Goal: Answer question/provide support

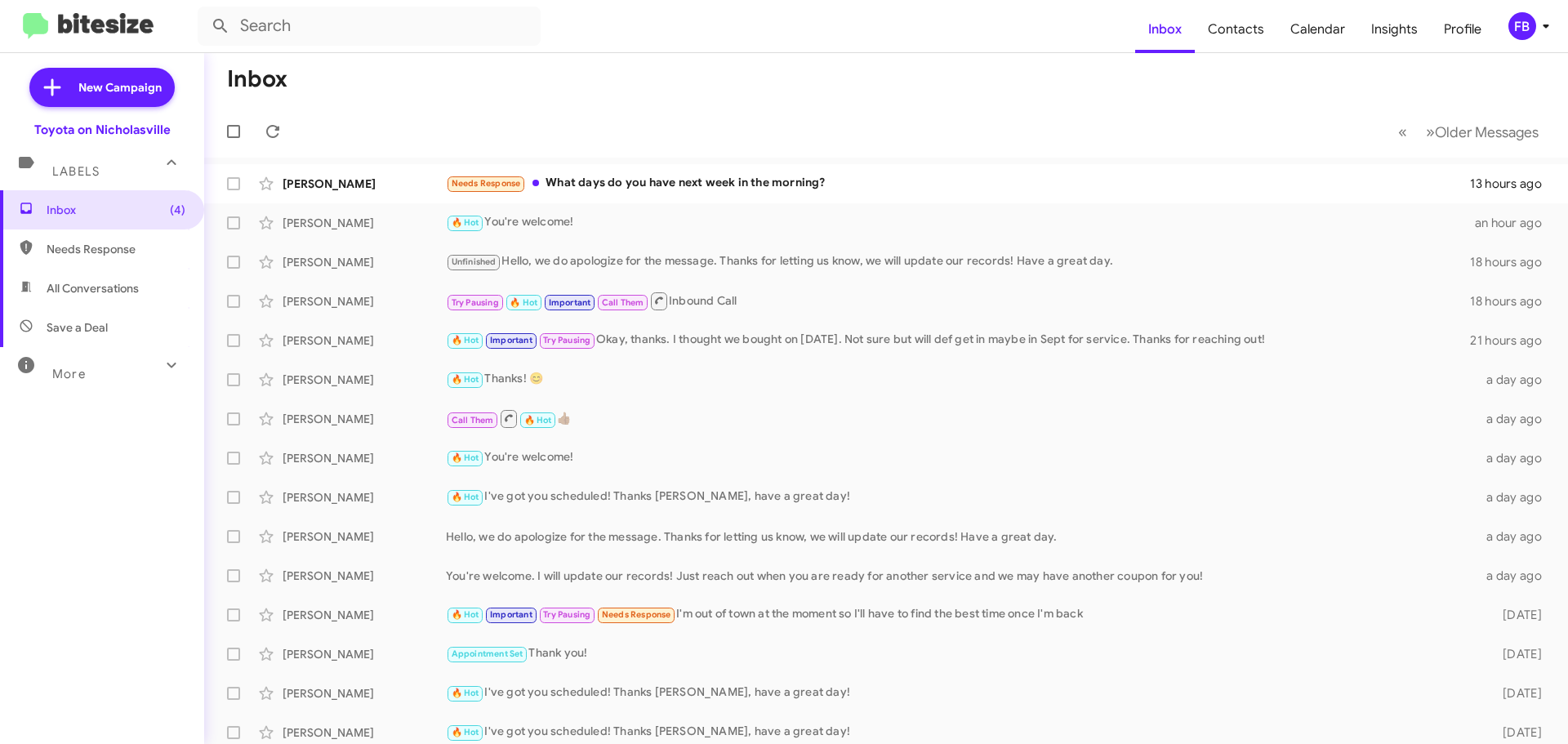
click at [109, 286] on span "All Conversations" at bounding box center [92, 289] width 92 height 17
type input "in:all-conversations"
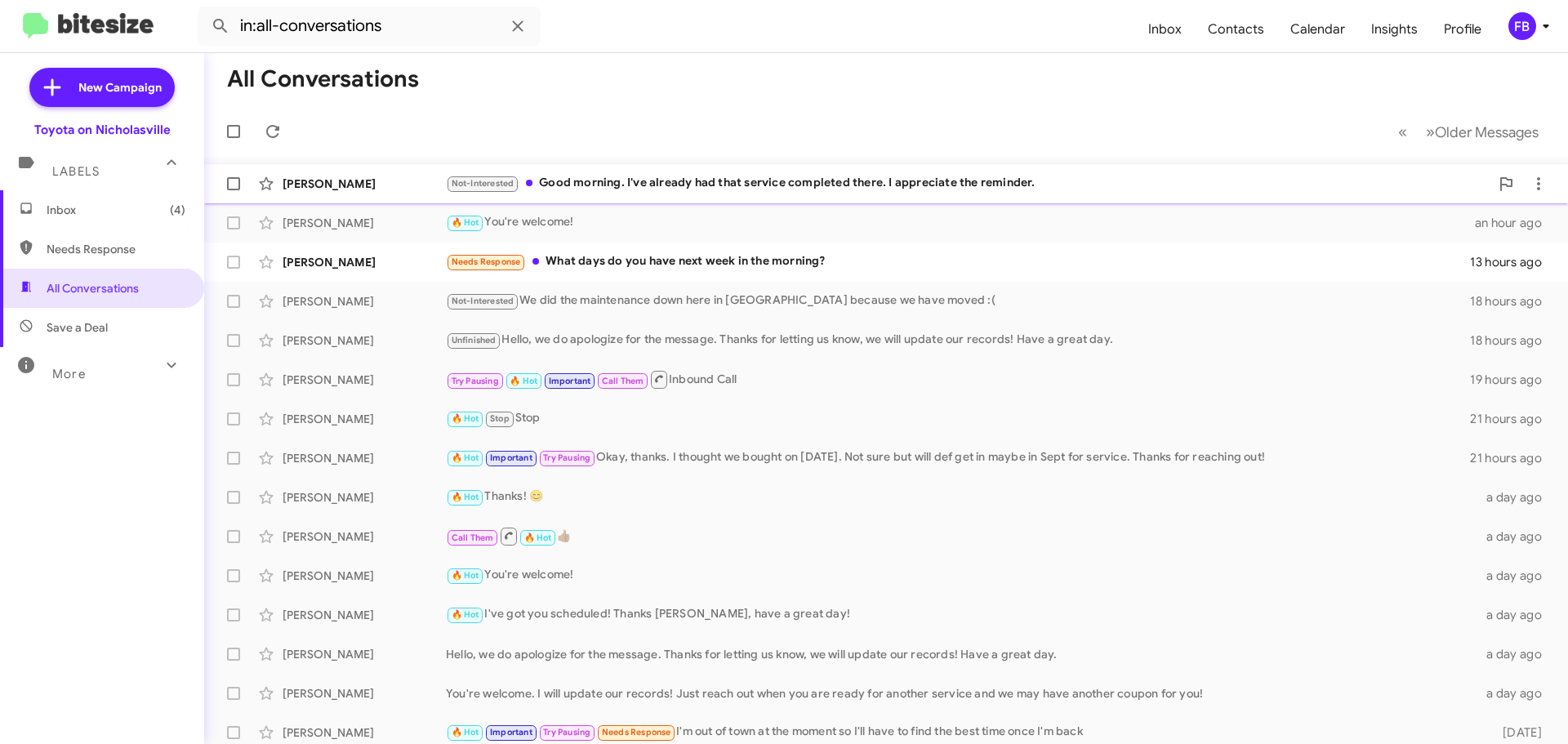
click at [774, 172] on div "[PERSON_NAME] Not-Interested Good morning. I've already had that service comple…" at bounding box center [886, 183] width 1338 height 33
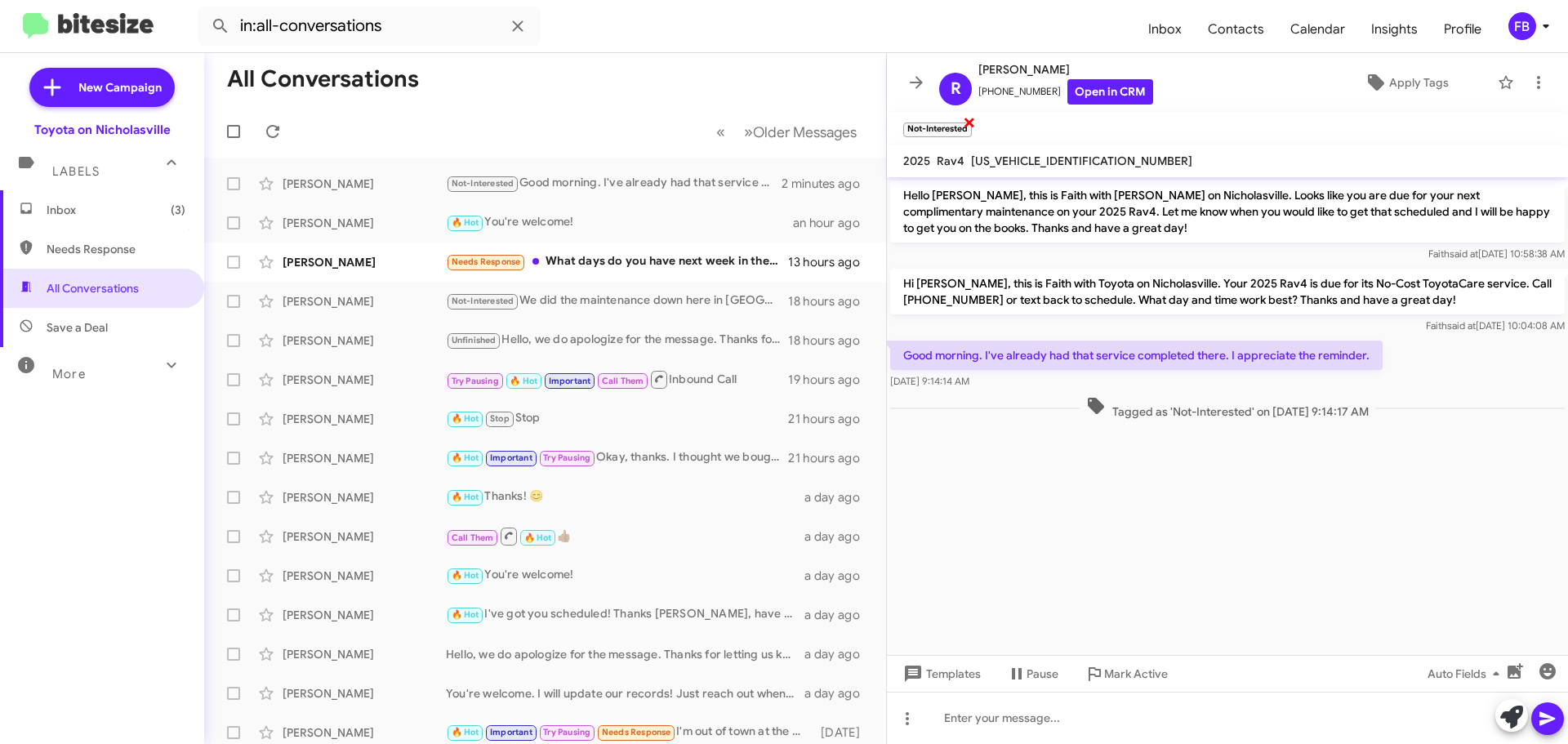
click at [969, 121] on span "×" at bounding box center [969, 122] width 13 height 20
click at [943, 664] on span "Templates" at bounding box center [941, 674] width 81 height 30
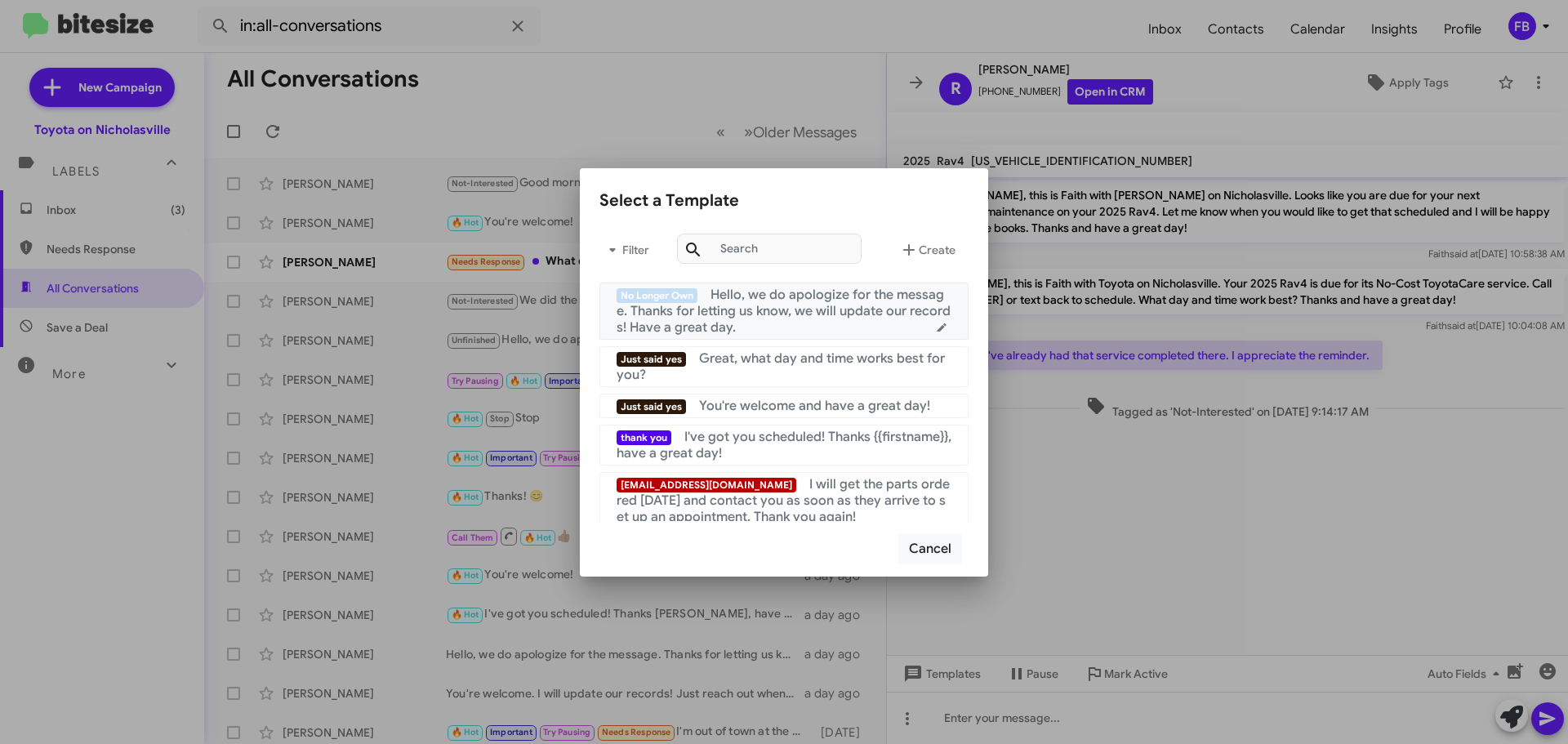
click at [799, 326] on div "No Longer Own Hello, we do apologize for the message. Thanks for letting us kno…" at bounding box center [784, 311] width 335 height 49
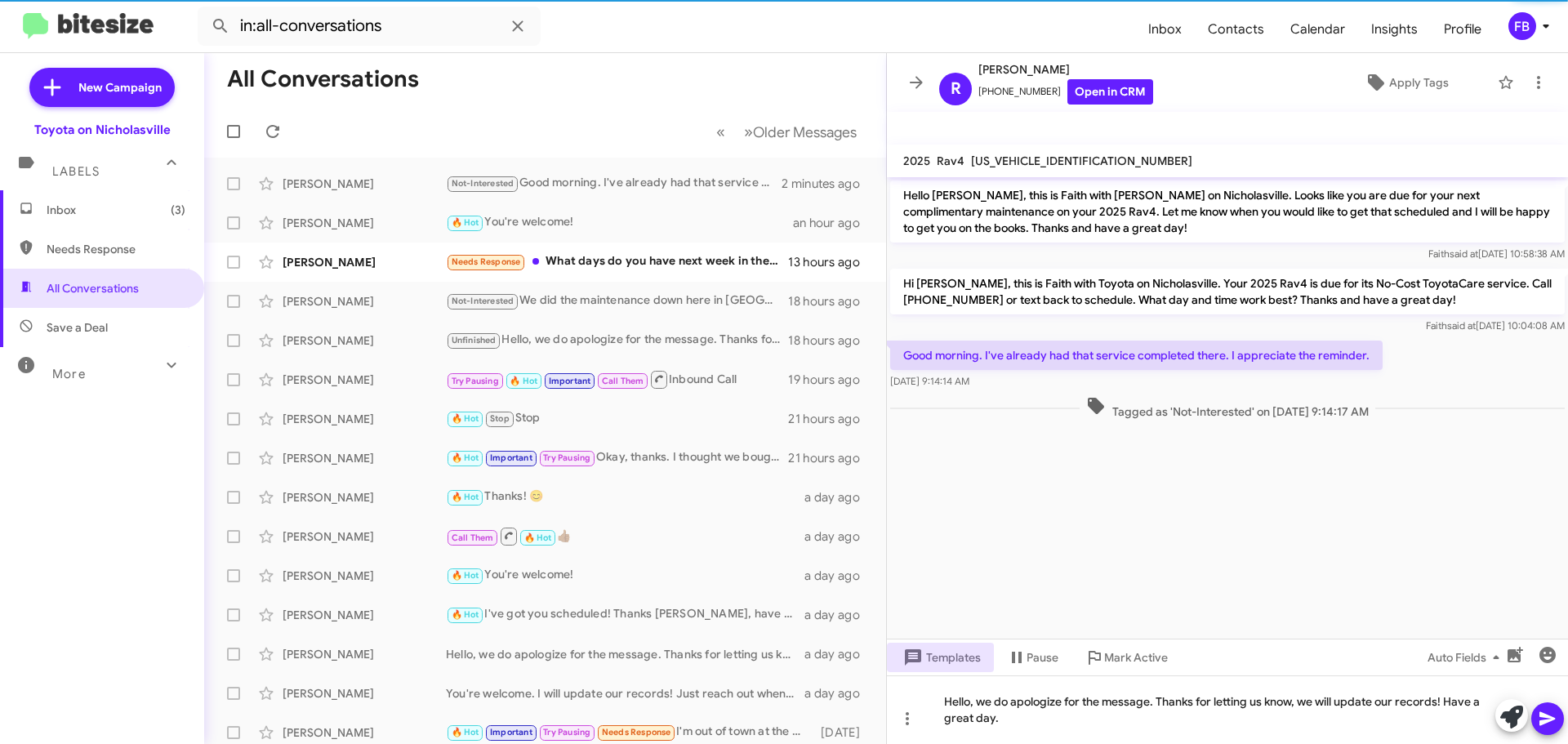
drag, startPoint x: 1541, startPoint y: 715, endPoint x: 1542, endPoint y: 700, distance: 15.0
click at [1542, 714] on icon at bounding box center [1547, 719] width 16 height 14
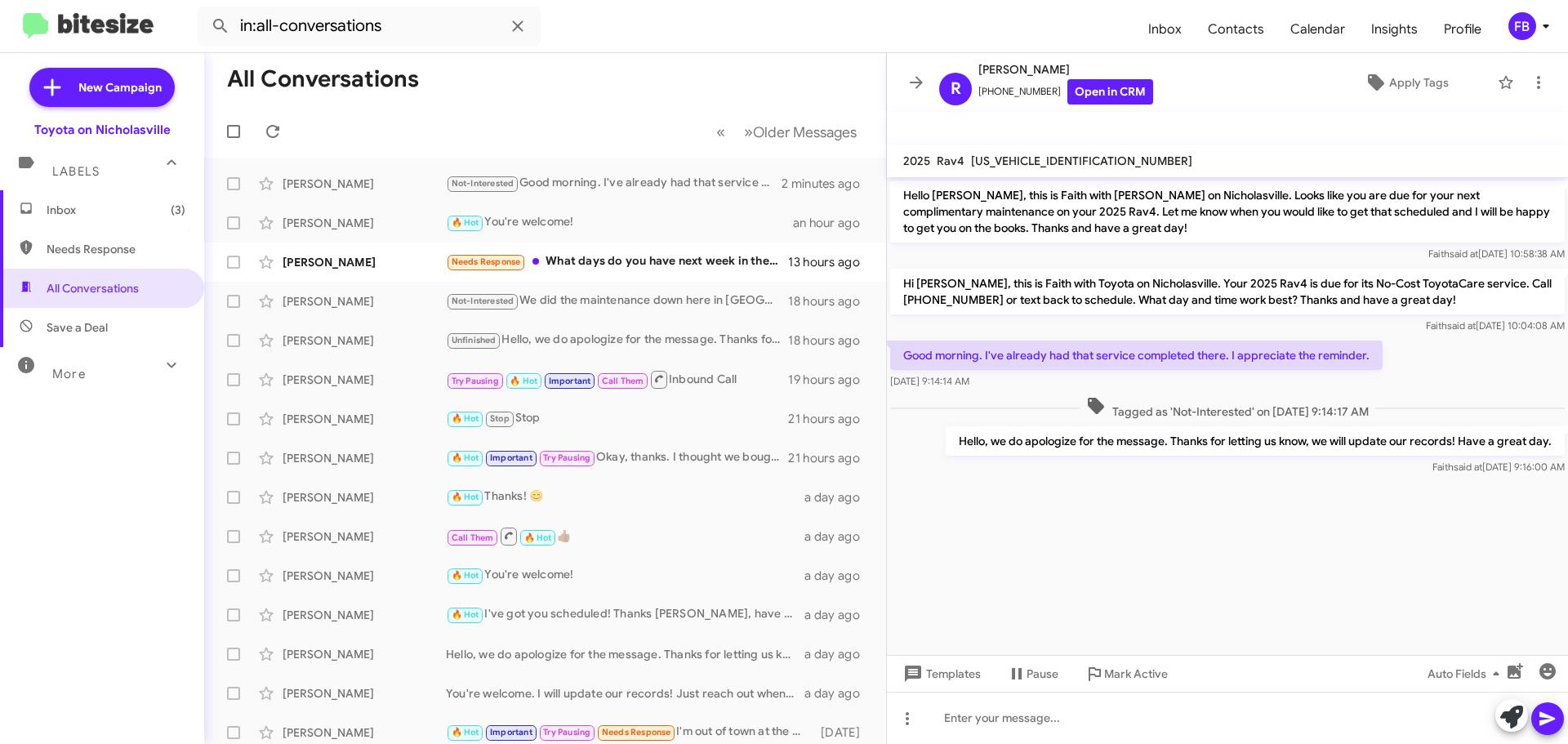
click at [1036, 158] on span "[US_VEHICLE_IDENTIFICATION_NUMBER]" at bounding box center [1082, 160] width 221 height 15
copy span "[US_VEHICLE_IDENTIFICATION_NUMBER]"
